Goal: Obtain resource: Obtain resource

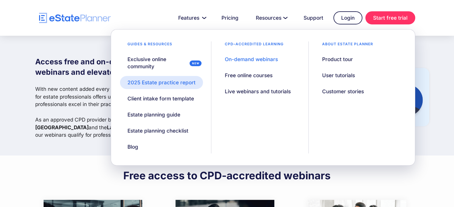
click at [153, 84] on div "2025 Estate practice report" at bounding box center [161, 82] width 68 height 7
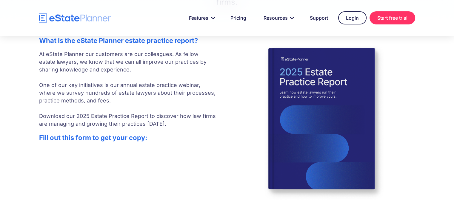
scroll to position [90, 0]
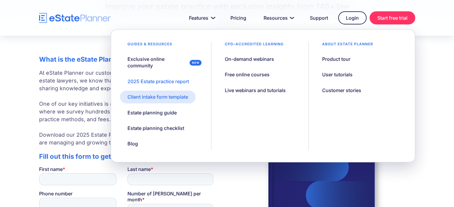
click at [162, 97] on div "Client intake form template" at bounding box center [157, 97] width 61 height 7
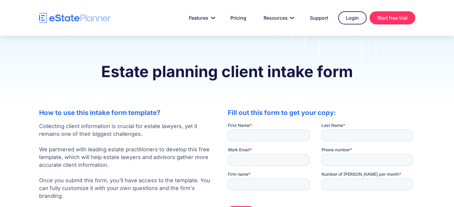
click at [237, 129] on div "First Name *" at bounding box center [274, 132] width 94 height 19
click at [240, 133] on input "First Name *" at bounding box center [268, 136] width 82 height 12
type input "**********"
click at [360, 130] on input "Last Name *" at bounding box center [366, 136] width 91 height 12
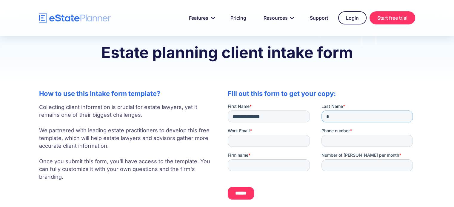
scroll to position [30, 0]
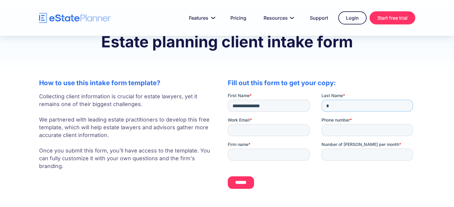
type input "*"
click at [272, 135] on input "Work Email *" at bounding box center [268, 130] width 82 height 12
type input "**********"
click at [329, 130] on input "Phone number *" at bounding box center [366, 130] width 91 height 12
type input "**********"
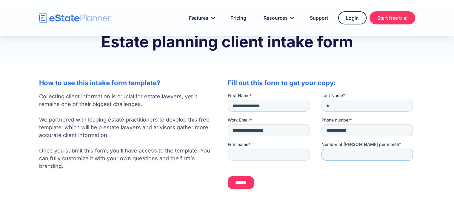
click at [342, 155] on input "Number of wills per month *" at bounding box center [366, 155] width 91 height 12
type input "*"
click at [354, 157] on input "Number of wills per month *" at bounding box center [366, 155] width 91 height 12
click at [405, 154] on input "*" at bounding box center [366, 155] width 91 height 12
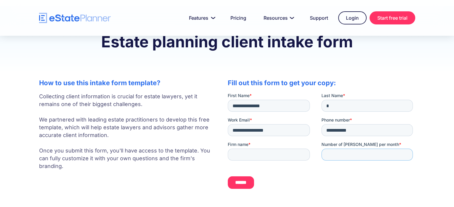
click at [405, 154] on input "*" at bounding box center [366, 155] width 91 height 12
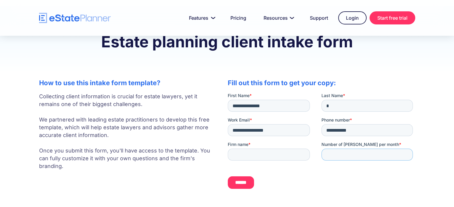
click at [405, 154] on input "*" at bounding box center [366, 155] width 91 height 12
click at [404, 154] on input "*" at bounding box center [366, 155] width 91 height 12
click at [405, 155] on input "*" at bounding box center [366, 155] width 91 height 12
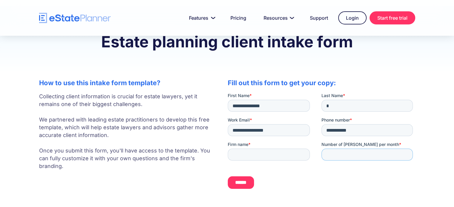
type input "*"
click at [406, 156] on input "*" at bounding box center [366, 155] width 91 height 12
click at [297, 159] on input "Firm name *" at bounding box center [268, 155] width 82 height 12
type input "**********"
click at [253, 185] on input "******" at bounding box center [240, 183] width 26 height 13
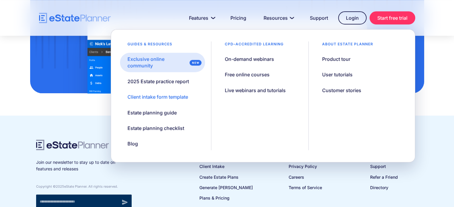
scroll to position [380, 0]
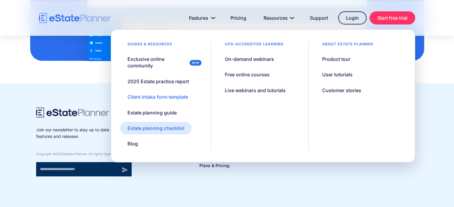
click at [159, 128] on div "Estate planning checklist" at bounding box center [155, 128] width 57 height 7
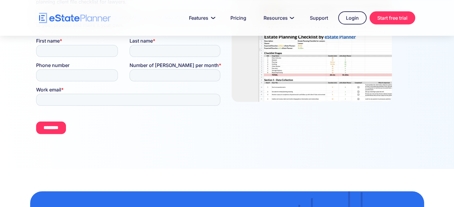
scroll to position [119, 0]
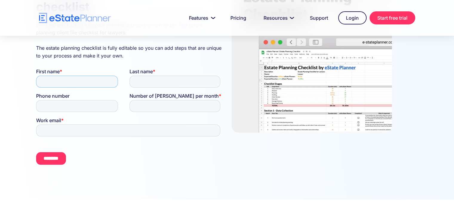
click at [59, 87] on input "First name *" at bounding box center [77, 82] width 82 height 12
type input "**********"
drag, startPoint x: 136, startPoint y: 82, endPoint x: 141, endPoint y: 84, distance: 5.7
click at [136, 82] on input "Last name *" at bounding box center [174, 82] width 91 height 12
type input "*"
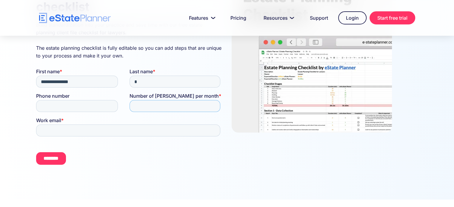
click at [155, 106] on input "Number of wills per month *" at bounding box center [174, 106] width 91 height 12
click at [214, 108] on input "**" at bounding box center [174, 106] width 91 height 12
click at [213, 106] on input "**" at bounding box center [174, 106] width 91 height 12
click at [213, 106] on input "*" at bounding box center [174, 106] width 91 height 12
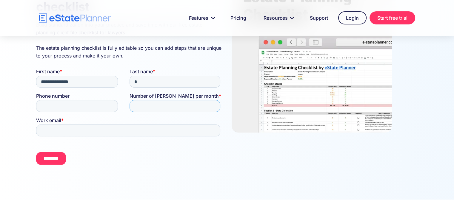
click at [213, 106] on input "*" at bounding box center [174, 106] width 91 height 12
click at [212, 106] on input "*" at bounding box center [174, 106] width 91 height 12
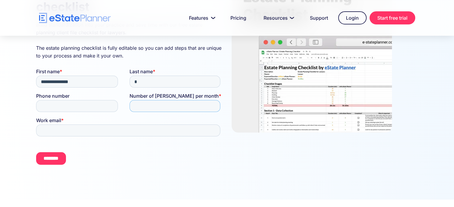
click at [212, 106] on input "*" at bounding box center [174, 106] width 91 height 12
click at [213, 108] on input "*" at bounding box center [174, 106] width 91 height 12
type input "*"
click at [214, 108] on input "*" at bounding box center [174, 106] width 91 height 12
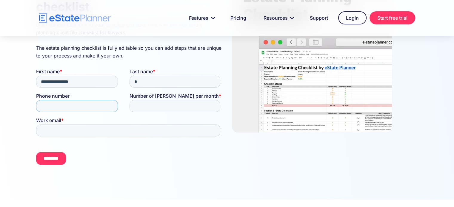
click at [87, 107] on input "Phone number" at bounding box center [77, 106] width 82 height 12
type input "**********"
click at [84, 133] on input "Work email *" at bounding box center [128, 131] width 184 height 12
type input "**********"
click at [66, 158] on input "********" at bounding box center [51, 158] width 30 height 13
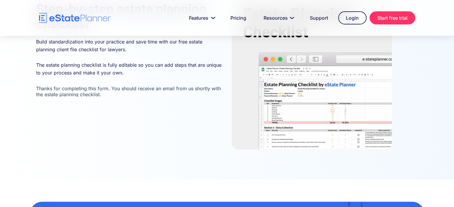
scroll to position [0, 0]
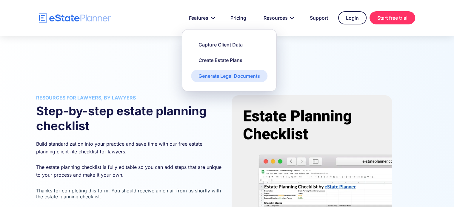
click at [215, 75] on div "Generate Legal Documents" at bounding box center [228, 76] width 61 height 7
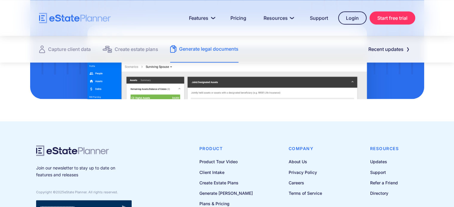
scroll to position [844, 0]
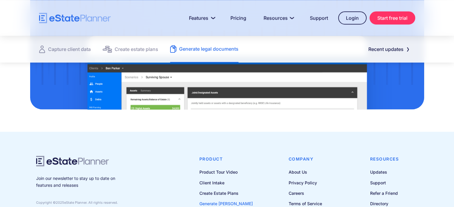
click at [231, 200] on link "Generate [PERSON_NAME]" at bounding box center [225, 203] width 53 height 7
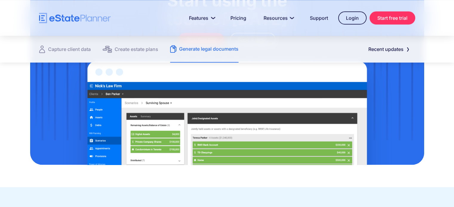
scroll to position [874, 0]
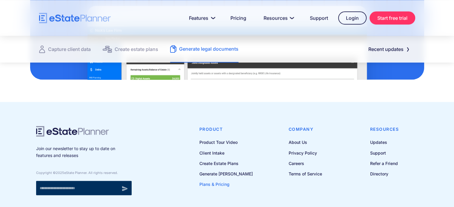
click at [213, 181] on link "Plans & Pricing" at bounding box center [225, 184] width 53 height 7
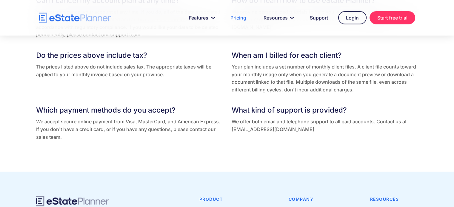
scroll to position [1343, 0]
